Goal: Find specific page/section: Find specific page/section

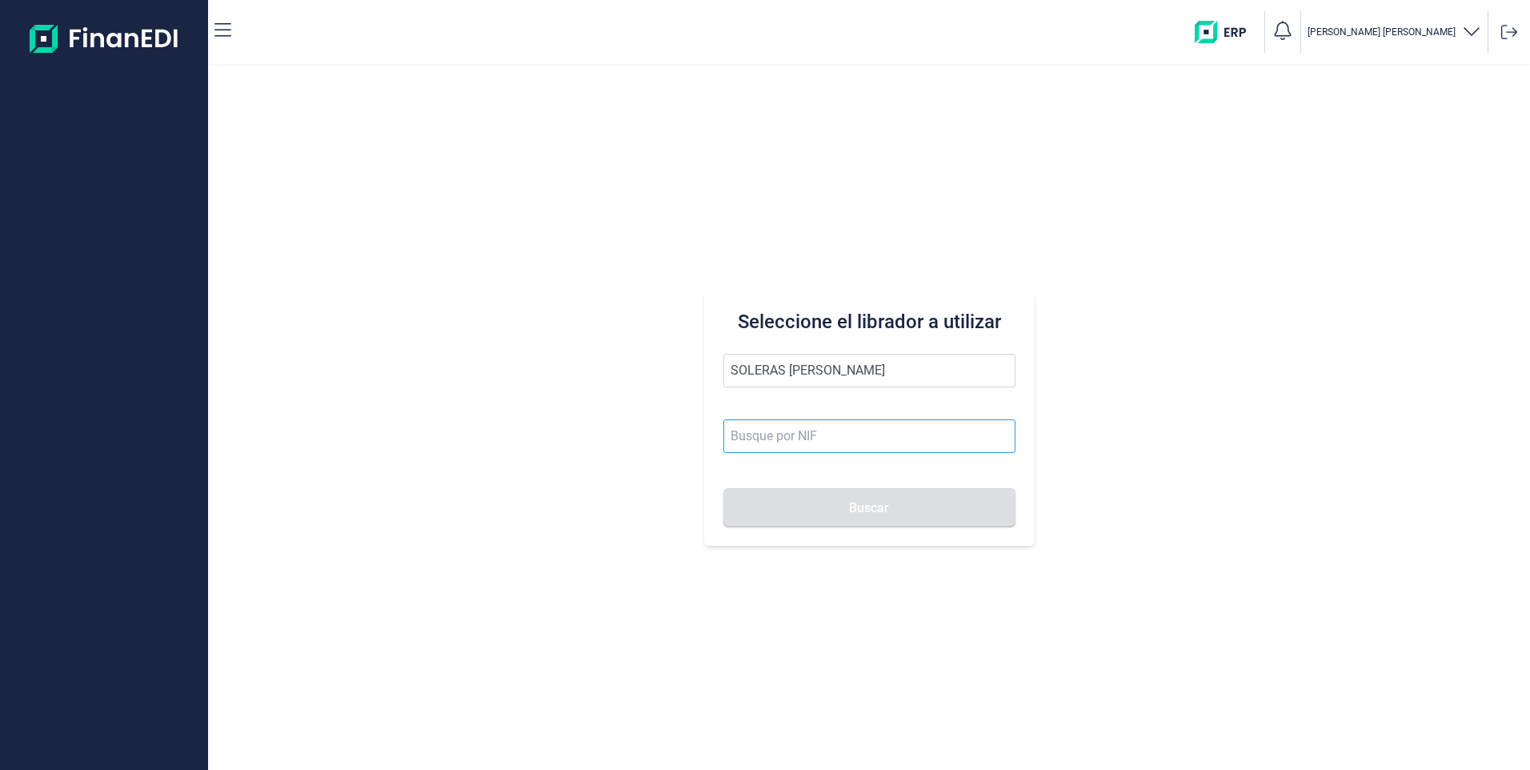
type input "SOLERAS [PERSON_NAME]"
click at [803, 439] on input at bounding box center [869, 436] width 292 height 34
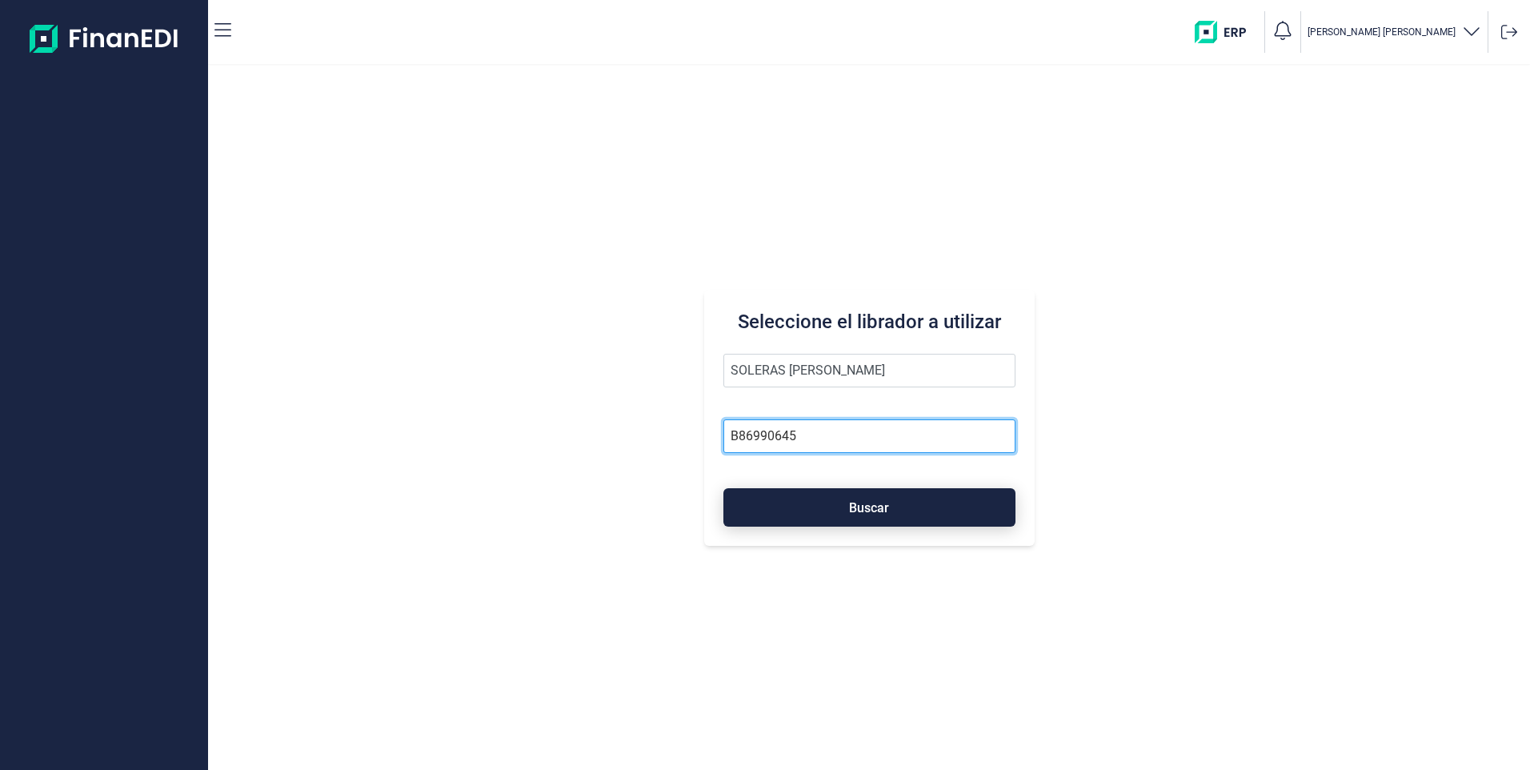
type input "B86990645"
click at [851, 502] on span "Buscar" at bounding box center [869, 508] width 40 height 12
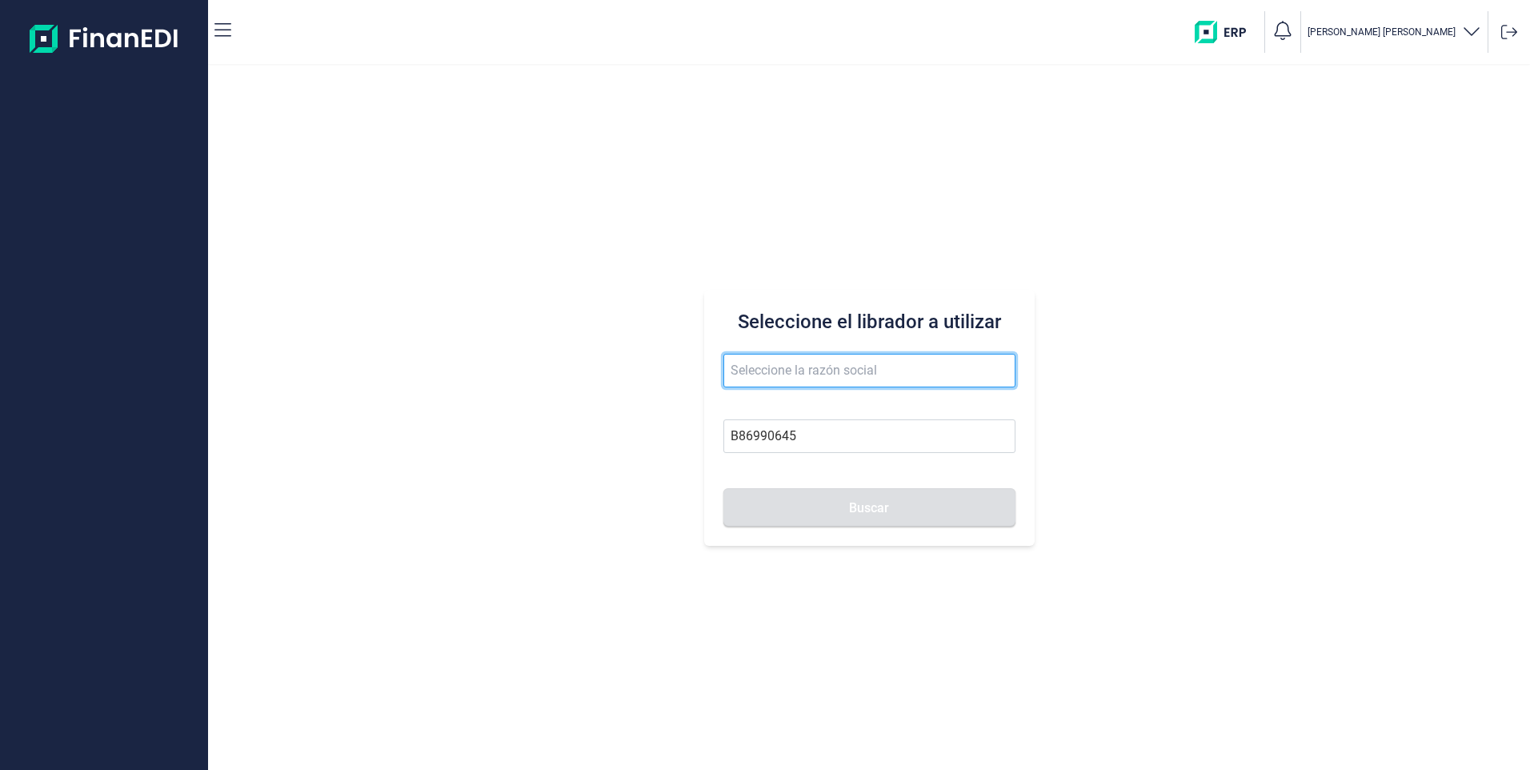
click at [815, 375] on input "text" at bounding box center [869, 371] width 292 height 34
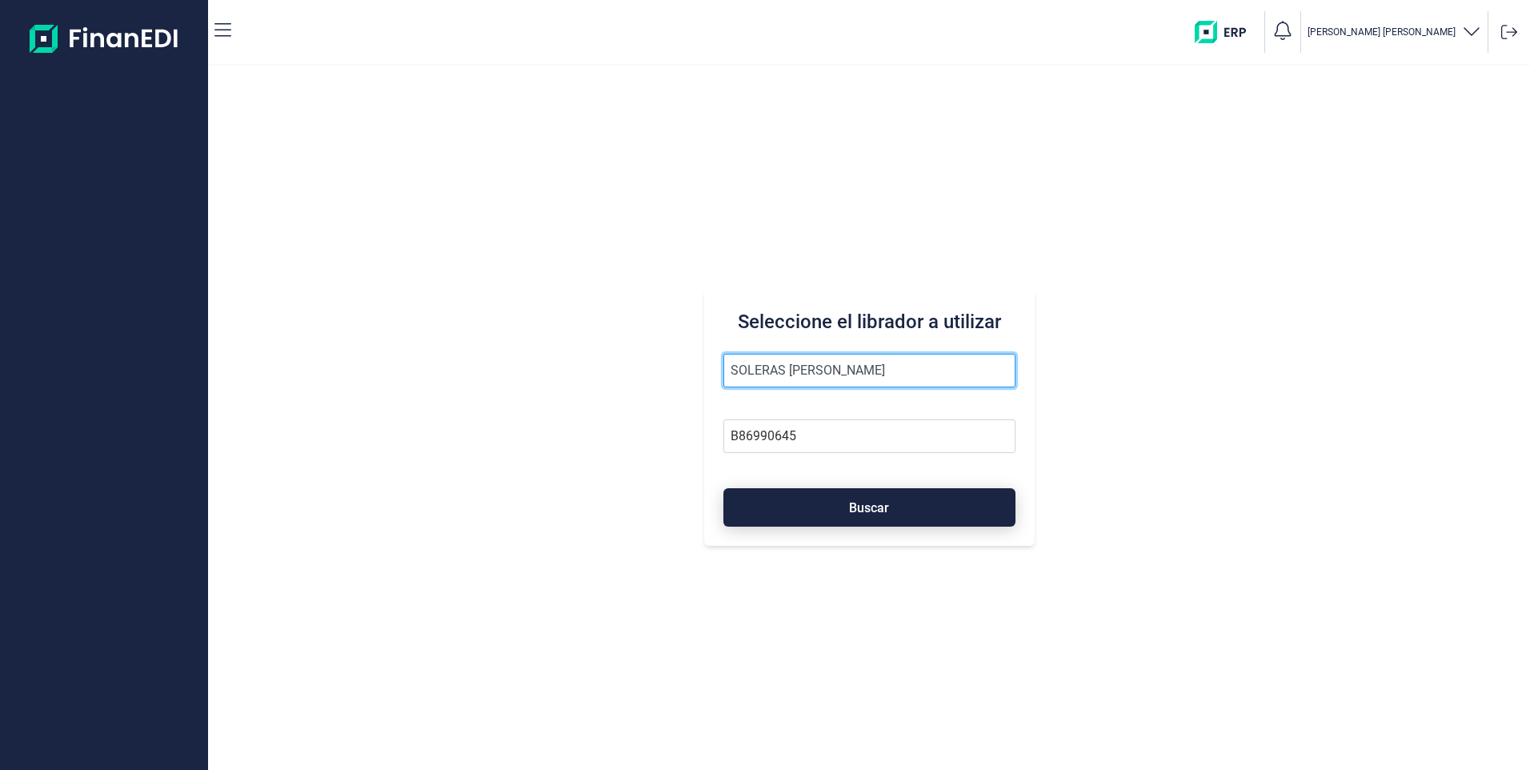
type input "SOLERAS [PERSON_NAME]"
click at [887, 499] on button "Buscar" at bounding box center [869, 507] width 292 height 38
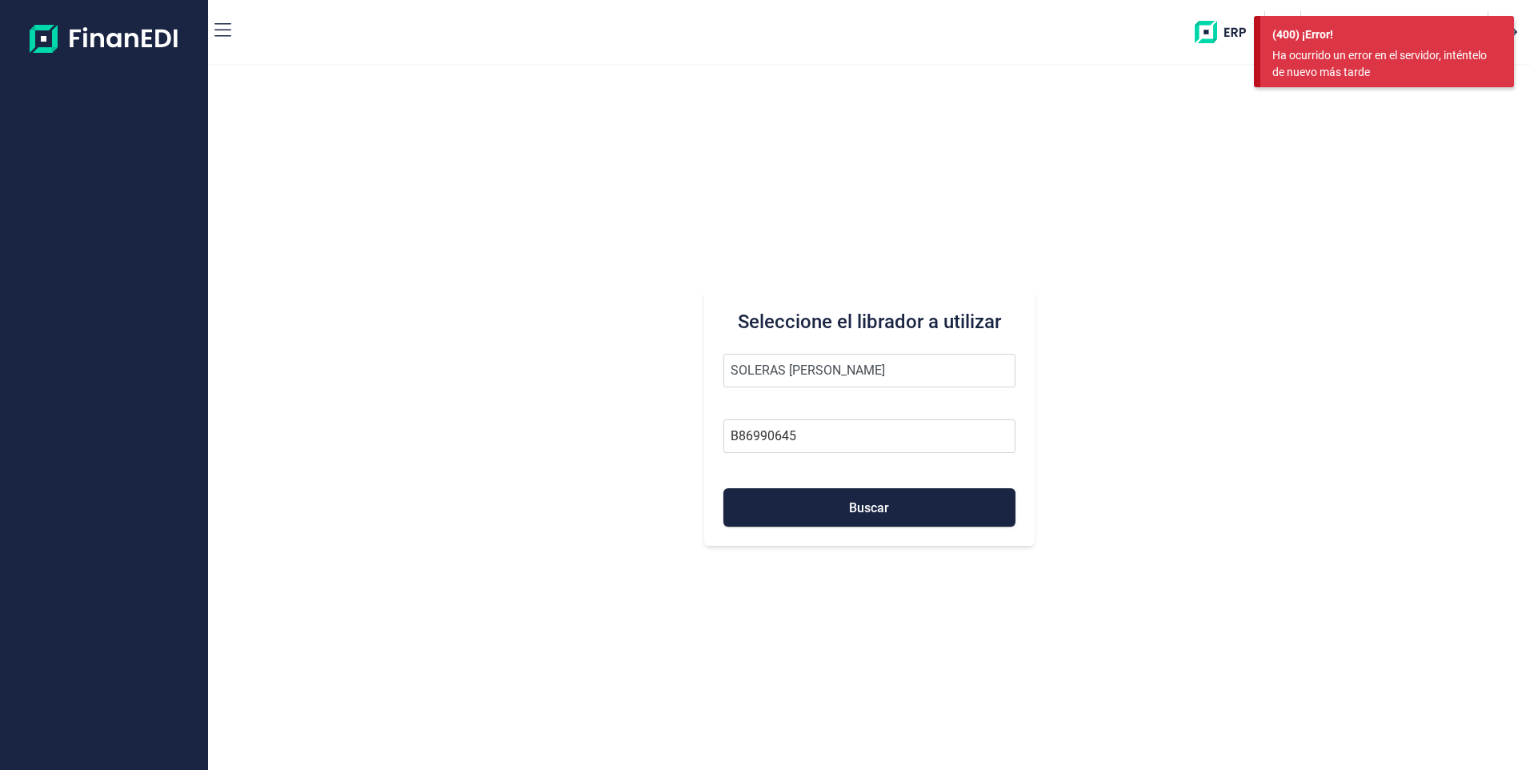
click at [1383, 197] on div "Seleccione el librador a utilizar SOLERAS [PERSON_NAME] B86990645 Buscar" at bounding box center [869, 418] width 1322 height 704
